Goal: Register for event/course

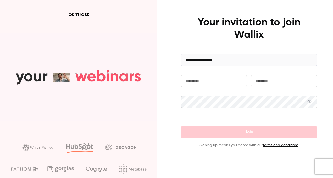
click at [212, 81] on input "text" at bounding box center [214, 81] width 66 height 13
type input "******"
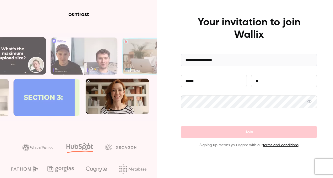
type input "********"
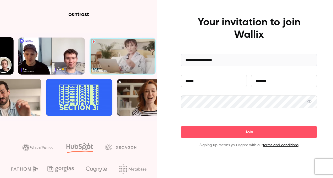
click at [181, 126] on button "Join" at bounding box center [249, 132] width 136 height 13
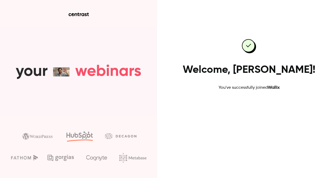
click at [251, 104] on link "Go to dashboard" at bounding box center [248, 107] width 44 height 13
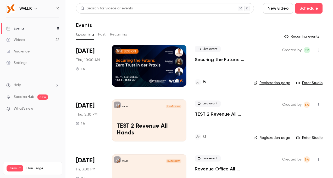
click at [48, 143] on nav "WALLIX Events 8 Videos 22 Audience Settings Help SpeakerHub new What's new Prem…" at bounding box center [32, 89] width 65 height 178
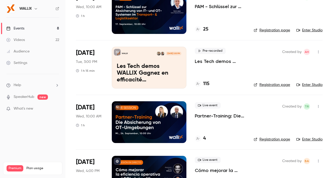
scroll to position [275, 0]
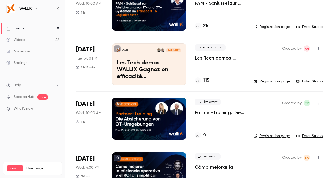
click at [76, 143] on li "Sep 24 Wed, 10:00 AM 1 h Live event Partner-Training: Die Absicherung von OT-Um…" at bounding box center [199, 119] width 246 height 55
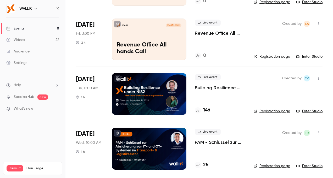
scroll to position [0, 0]
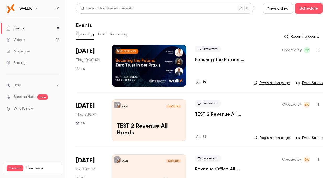
click at [34, 8] on icon "button" at bounding box center [36, 9] width 4 height 4
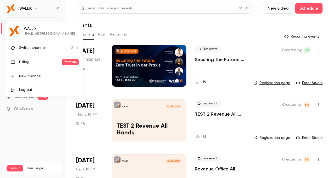
click at [35, 48] on span "Switch channel" at bounding box center [32, 47] width 26 height 5
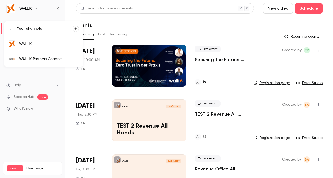
click at [38, 59] on div "WALLIX Partners Channel" at bounding box center [49, 58] width 60 height 5
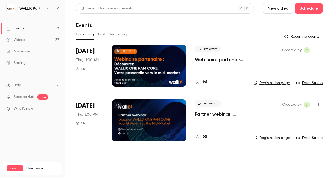
click at [156, 67] on div at bounding box center [149, 66] width 75 height 42
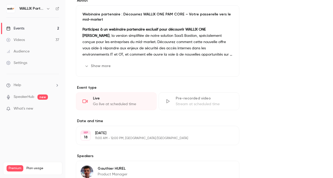
scroll to position [215, 0]
